Goal: Task Accomplishment & Management: Use online tool/utility

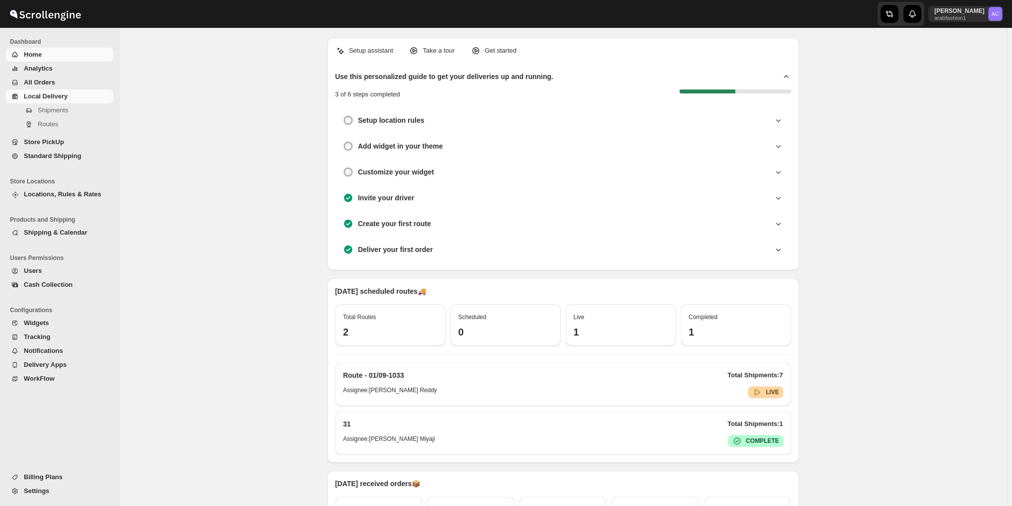
click at [40, 112] on span "Shipments" at bounding box center [53, 109] width 30 height 7
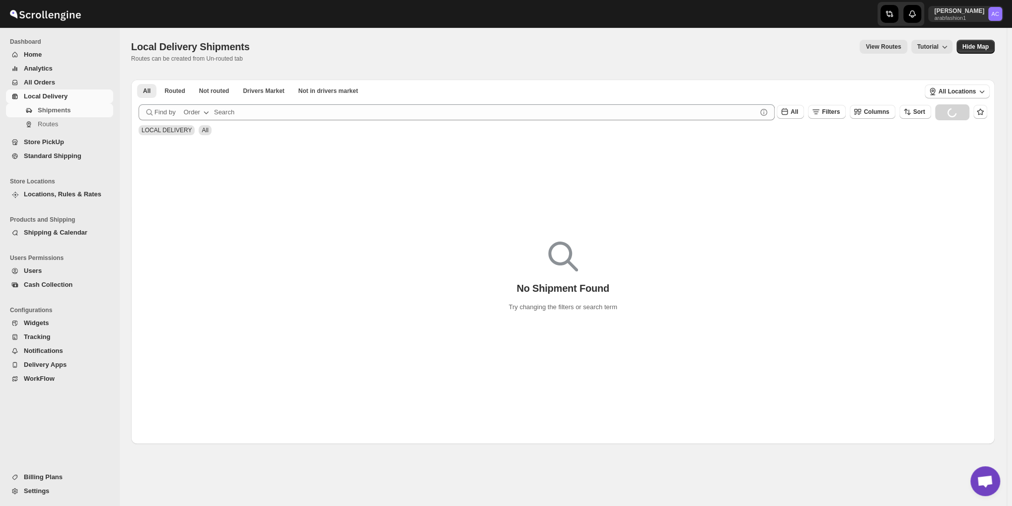
scroll to position [3209, 0]
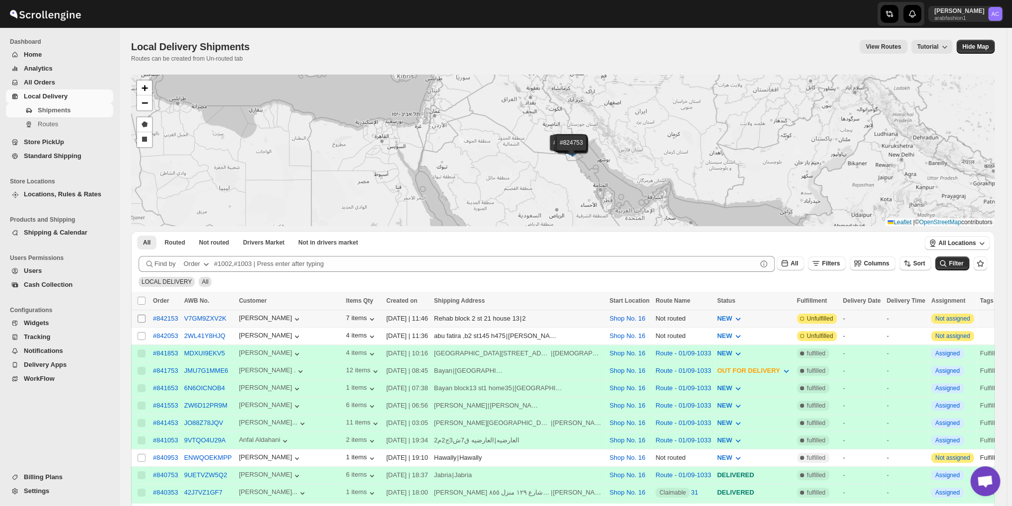
click at [142, 318] on input "Select shipment" at bounding box center [142, 318] width 8 height 8
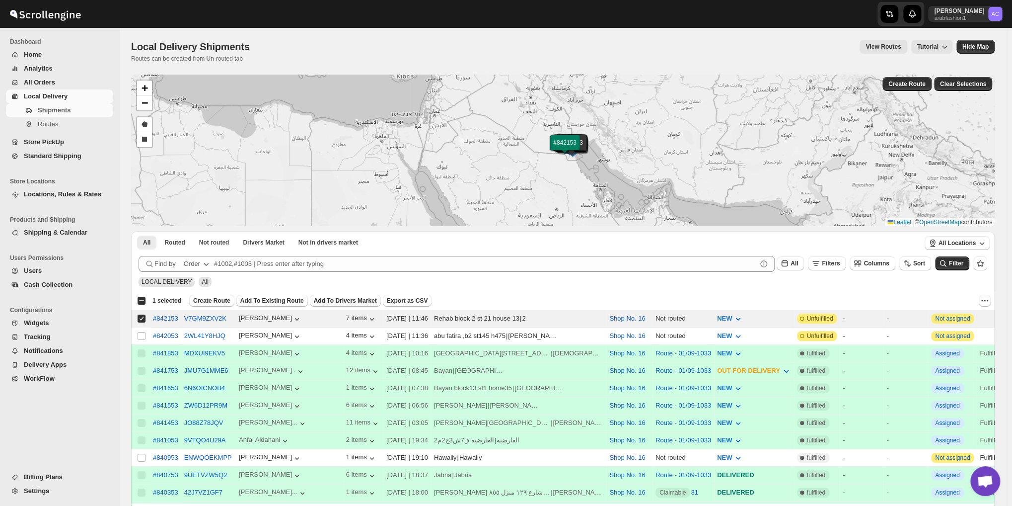
click at [351, 301] on span "Add To Drivers Market" at bounding box center [345, 301] width 63 height 8
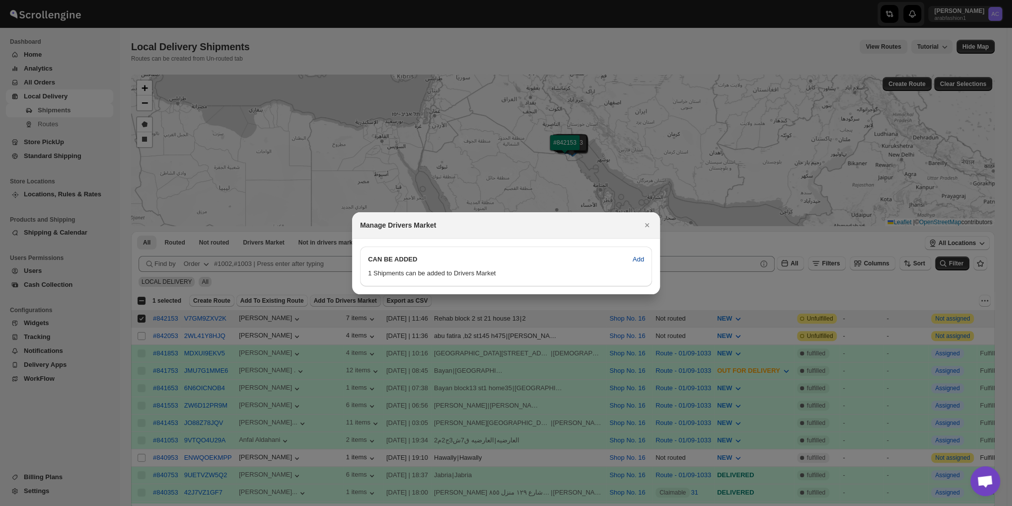
click at [638, 264] on button "Add" at bounding box center [638, 259] width 23 height 16
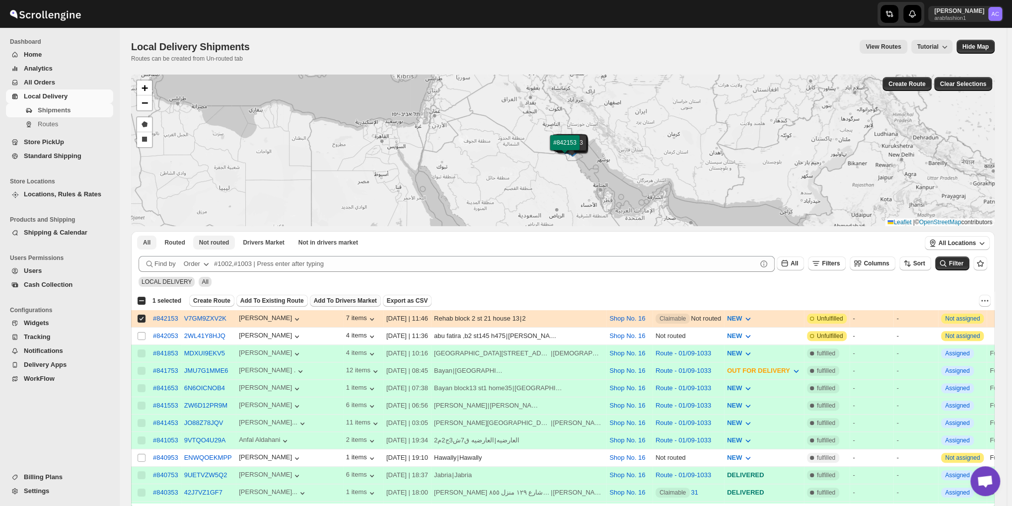
click at [199, 244] on span "Not routed" at bounding box center [214, 242] width 30 height 8
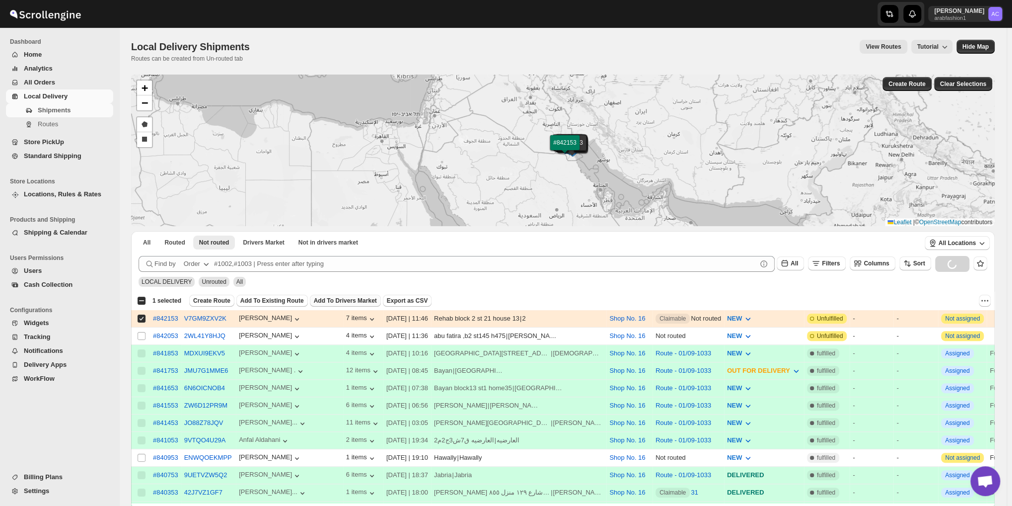
click at [142, 315] on input "Select shipment" at bounding box center [142, 318] width 8 height 8
checkbox input "false"
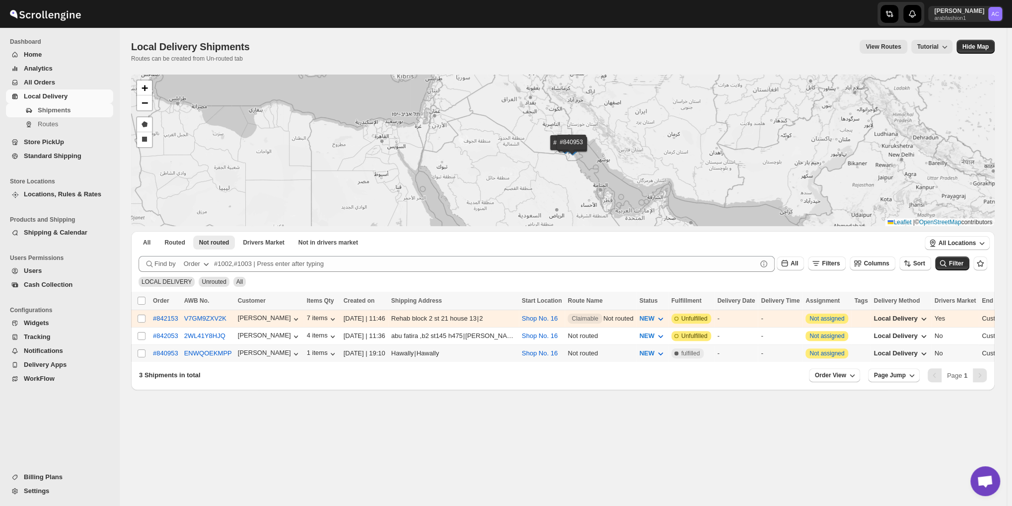
click at [139, 346] on td "Select shipment" at bounding box center [140, 353] width 19 height 17
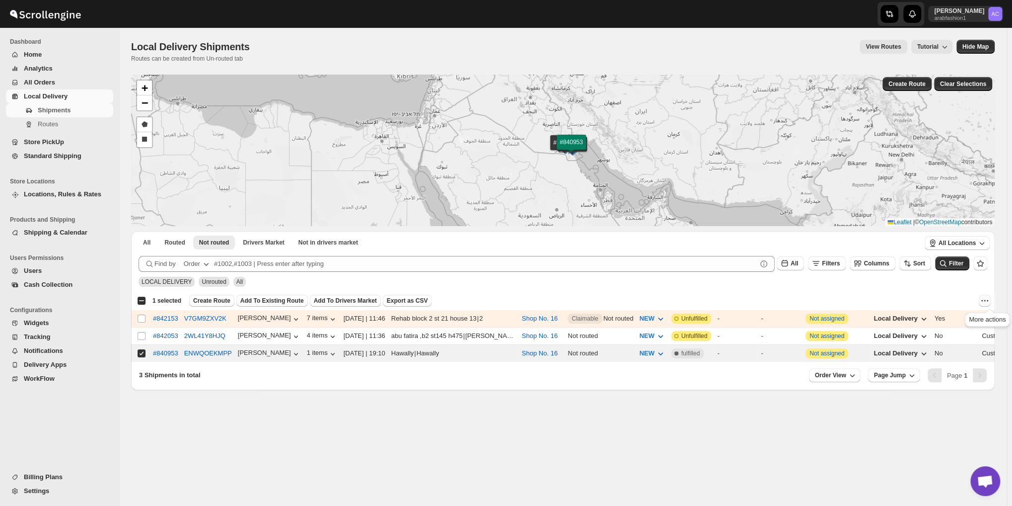
click at [989, 298] on icon "More actions" at bounding box center [985, 301] width 10 height 10
click at [950, 335] on span "MOVE TO STANDARD SHIPPING" at bounding box center [940, 336] width 99 height 7
checkbox input "false"
